Goal: Information Seeking & Learning: Ask a question

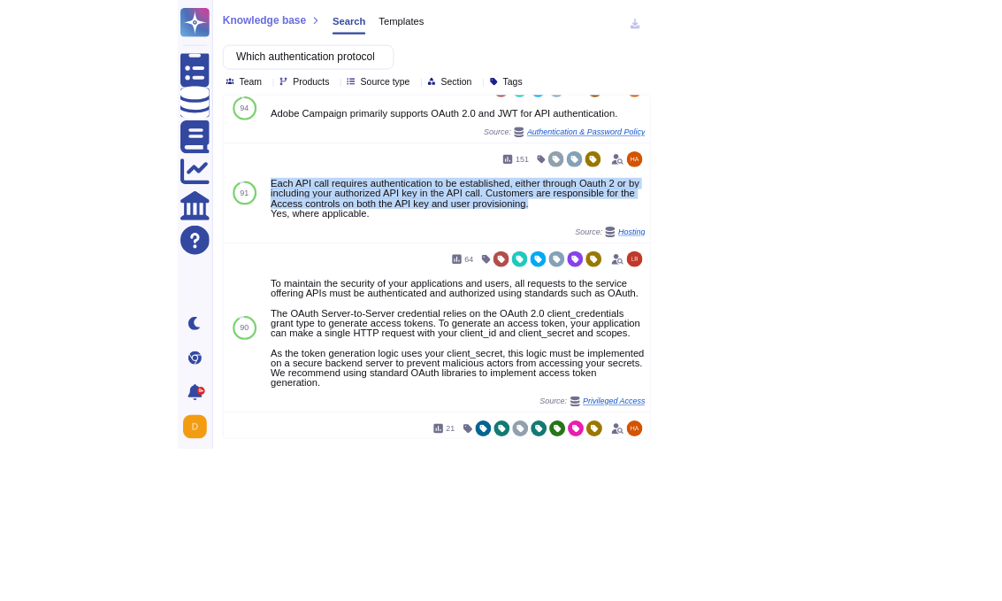
scroll to position [23, 0]
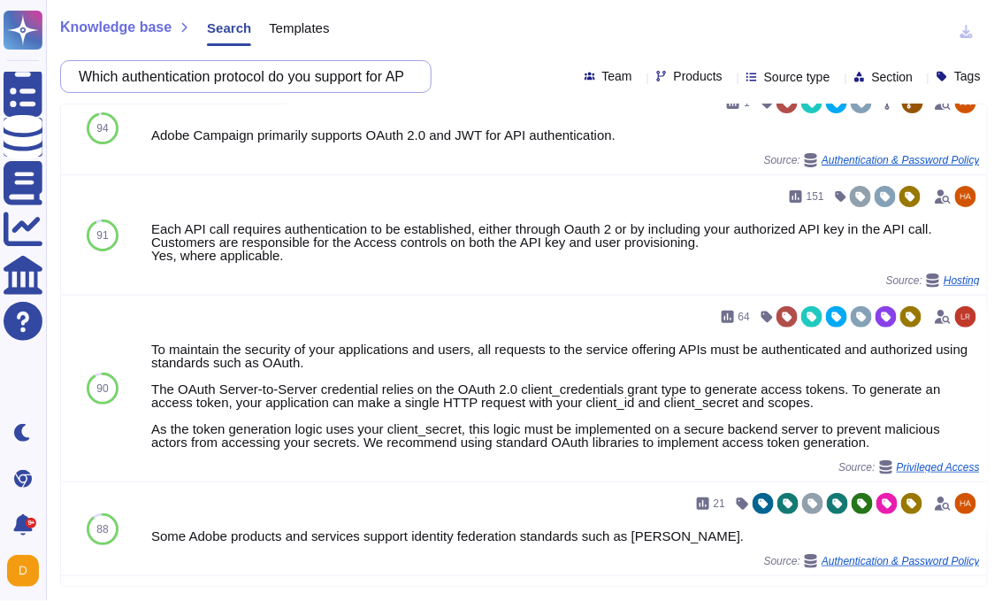
click at [320, 69] on input "Which authentication protocol do you support for API authentication" at bounding box center [241, 76] width 343 height 31
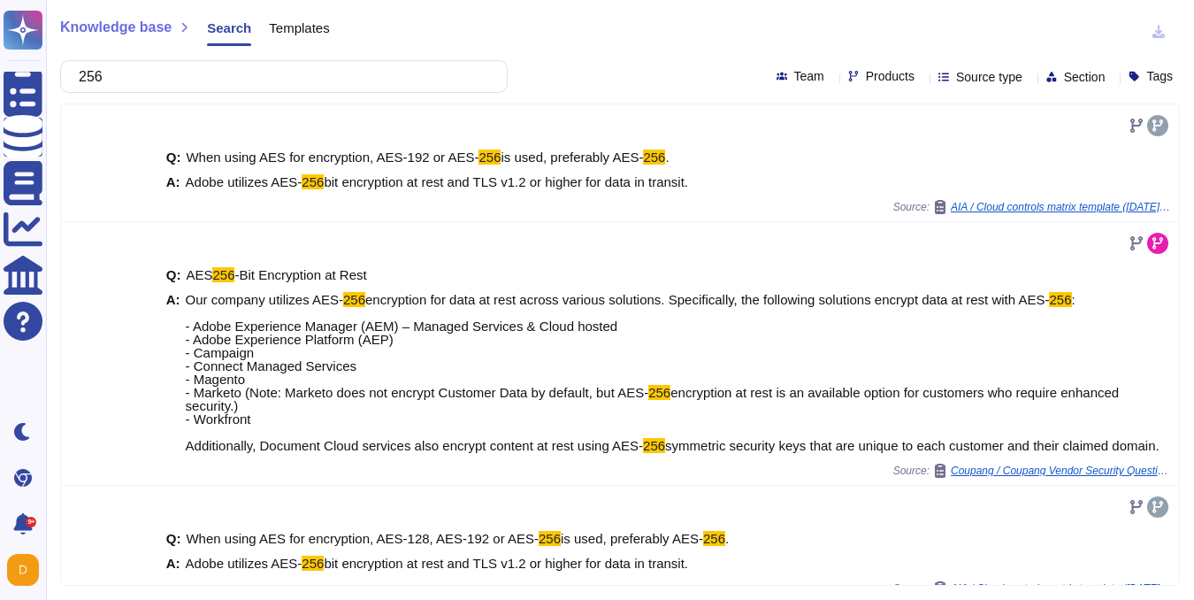
click at [194, 86] on input "256" at bounding box center [279, 76] width 419 height 31
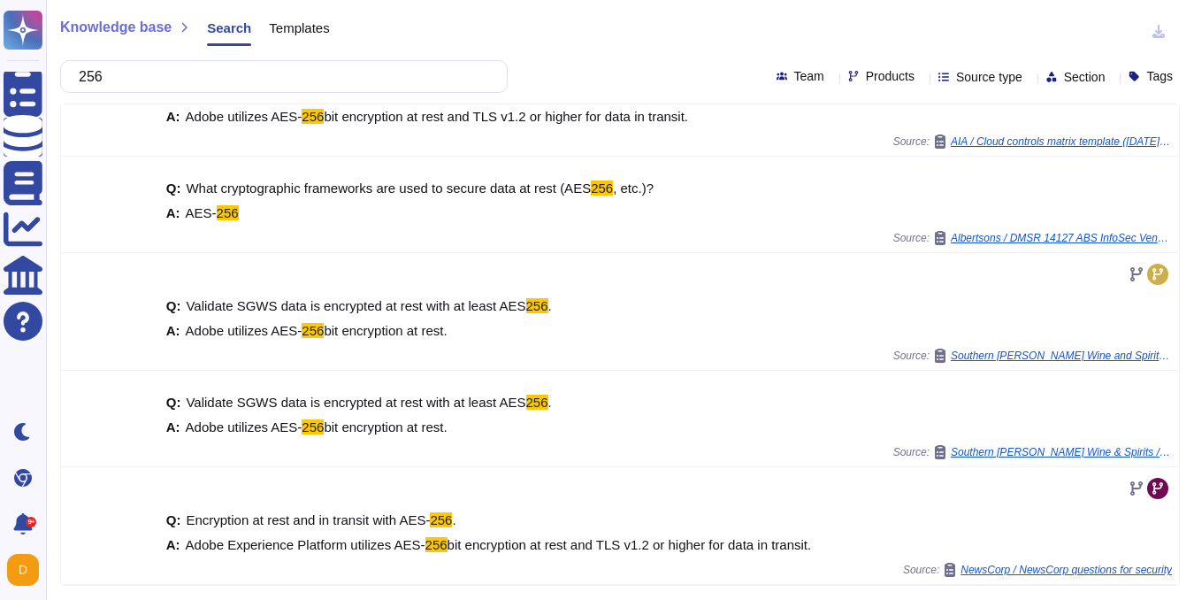
click at [194, 86] on input "256" at bounding box center [279, 76] width 419 height 31
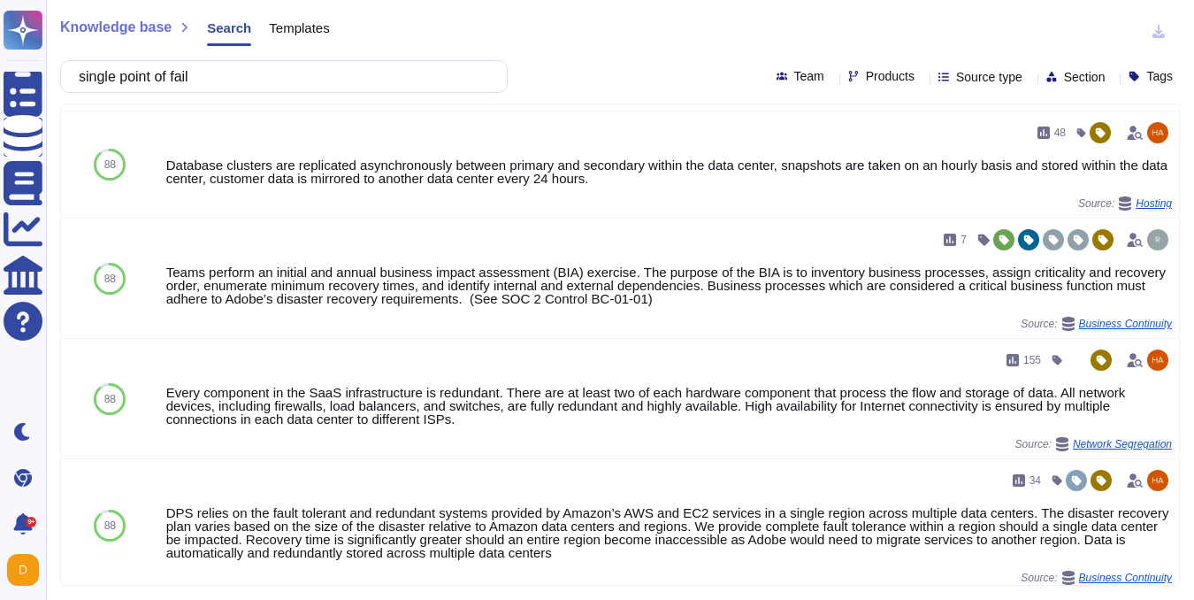
scroll to position [728, 0]
type input "single point of fail"
